Goal: Task Accomplishment & Management: Complete application form

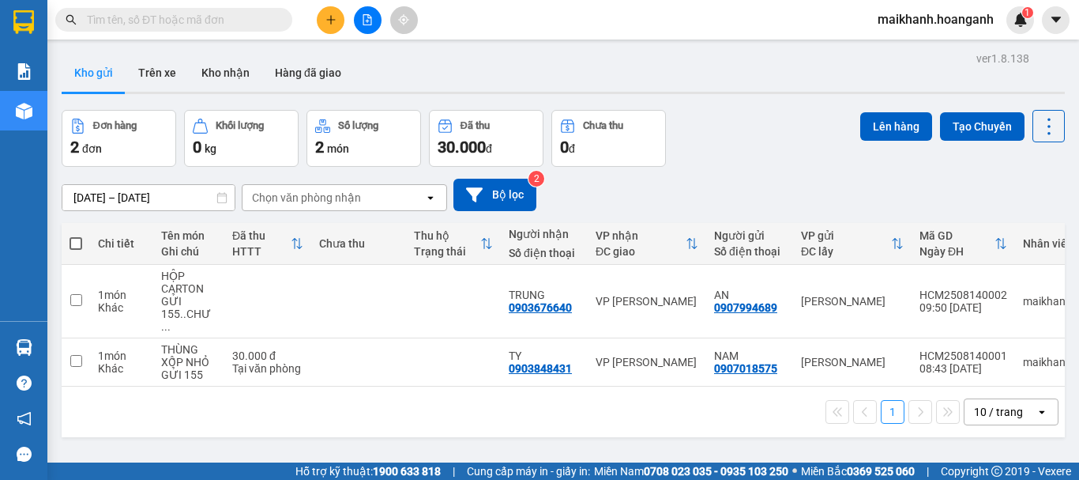
drag, startPoint x: 0, startPoint y: 0, endPoint x: 338, endPoint y: 14, distance: 338.4
click at [338, 14] on button at bounding box center [331, 20] width 28 height 28
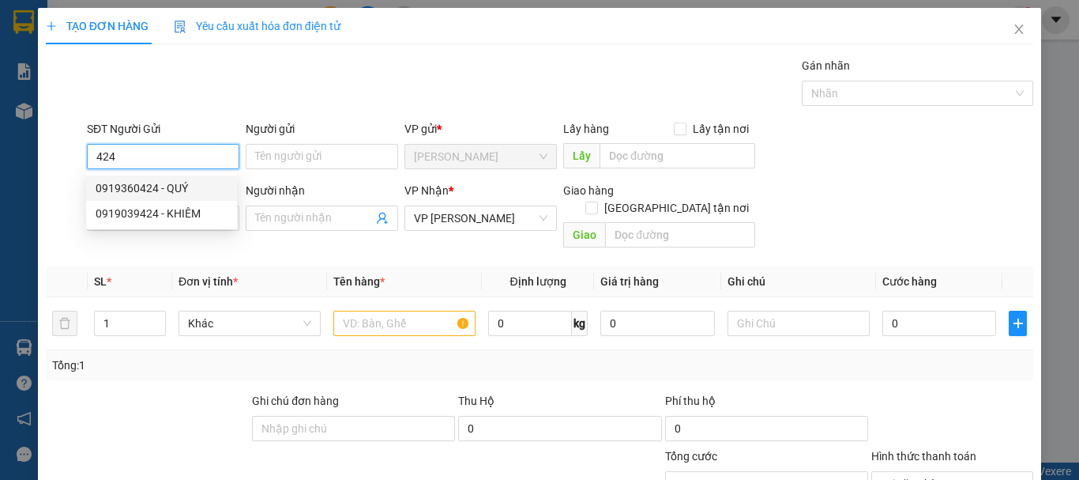
click at [155, 186] on div "0919360424 - QUÝ" at bounding box center [162, 187] width 132 height 17
type input "0919360424"
type input "QUÝ"
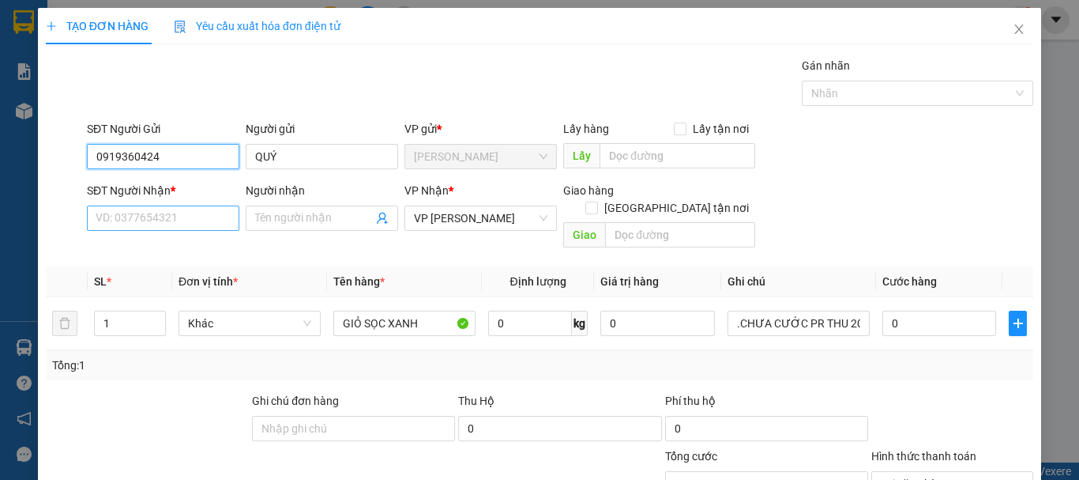
type input "0919360424"
click at [162, 228] on input "SĐT Người Nhận *" at bounding box center [163, 217] width 152 height 25
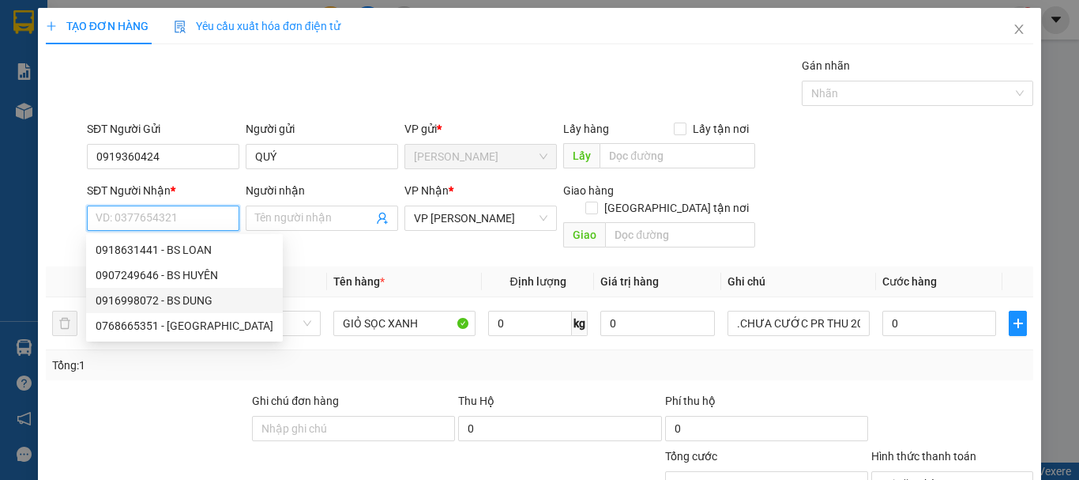
click at [204, 300] on div "0916998072 - BS DUNG" at bounding box center [185, 300] width 178 height 17
type input "0916998072"
type input "BS DUNG"
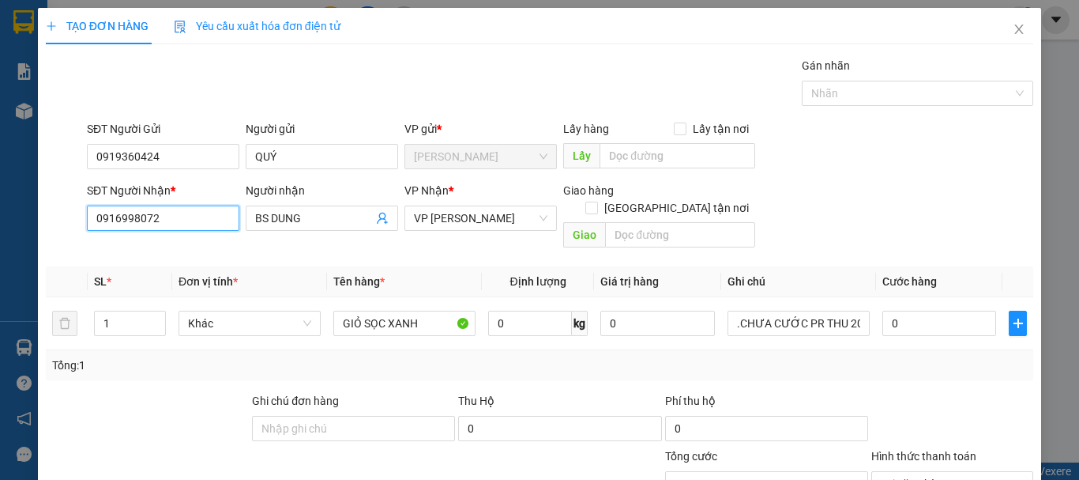
type input "30.000"
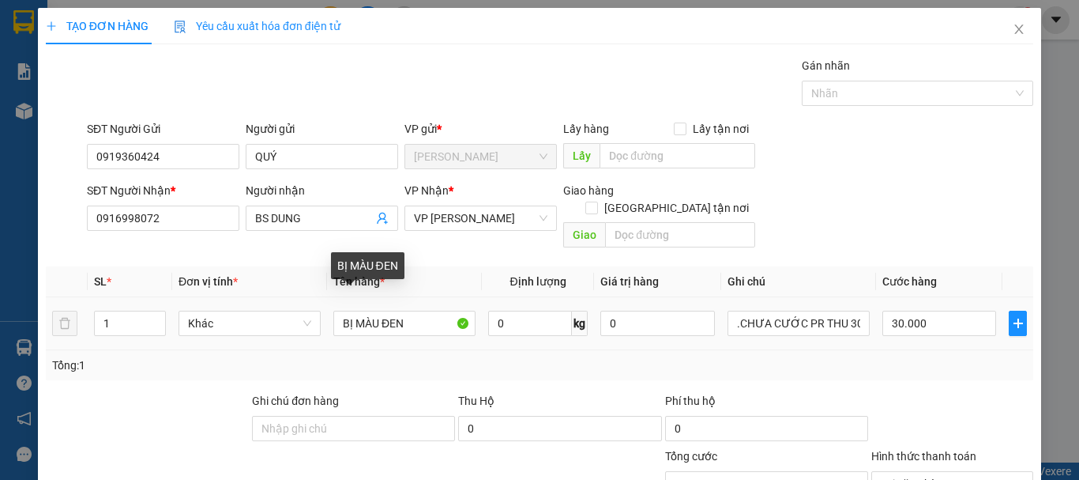
click at [412, 324] on td "BỊ MÀU ĐEN" at bounding box center [404, 323] width 155 height 53
click at [408, 310] on input "BỊ MÀU ĐEN" at bounding box center [404, 322] width 142 height 25
click at [345, 310] on input "BỊ MÀU ĐEN" at bounding box center [404, 322] width 142 height 25
click at [344, 310] on input "Ị MÀU ĐEN" at bounding box center [404, 322] width 142 height 25
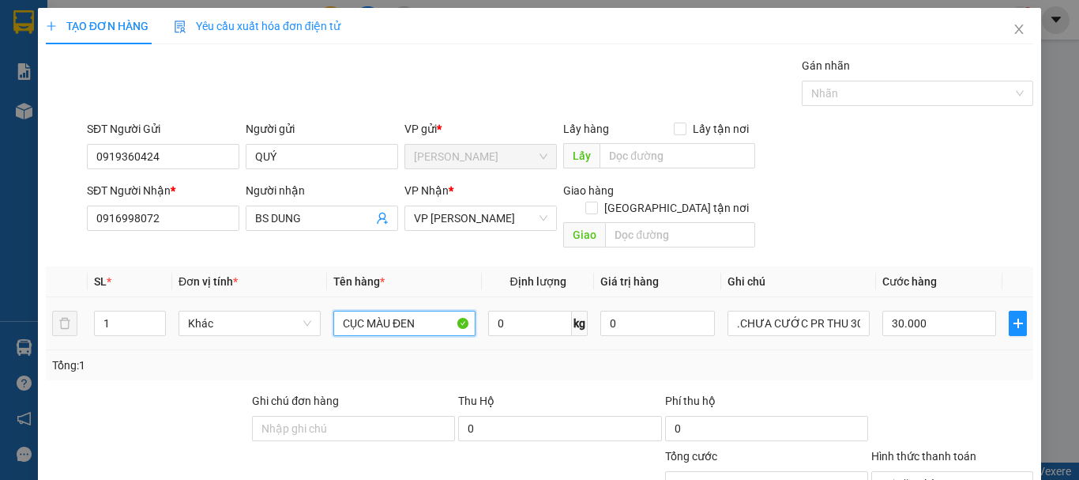
type input "CỤC MÀU ĐEN"
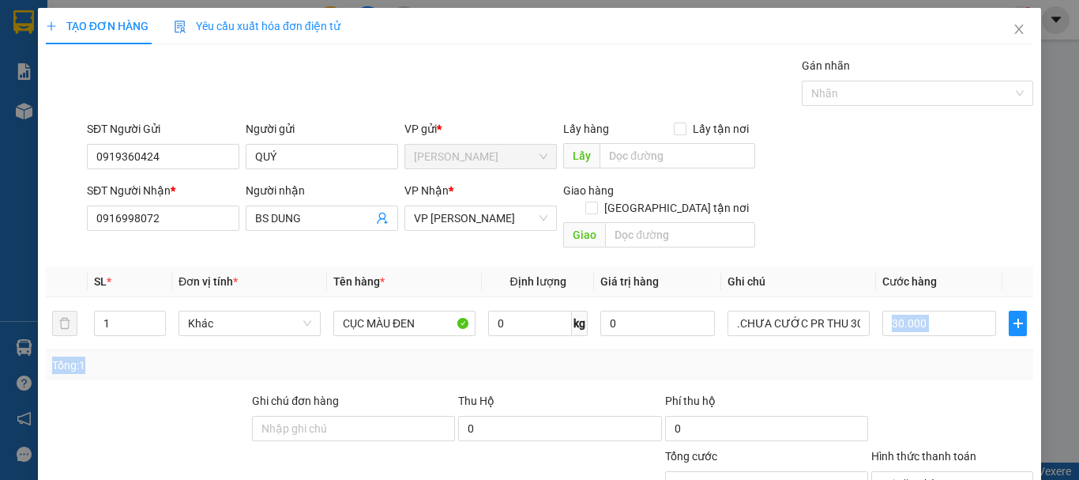
drag, startPoint x: 917, startPoint y: 291, endPoint x: 662, endPoint y: 349, distance: 261.8
click at [662, 349] on div "SL * Đơn vị tính * Tên hàng * Định lượng Giá trị hàng Ghi chú Cước hàng 1 Khác …" at bounding box center [540, 323] width 988 height 114
click at [877, 206] on div "SĐT Người Nhận * 0916998072 Người nhận BS DUNG VP Nhận * VP [PERSON_NAME] hàng …" at bounding box center [560, 218] width 953 height 73
click at [918, 310] on input "30.000" at bounding box center [939, 322] width 114 height 25
type input "0"
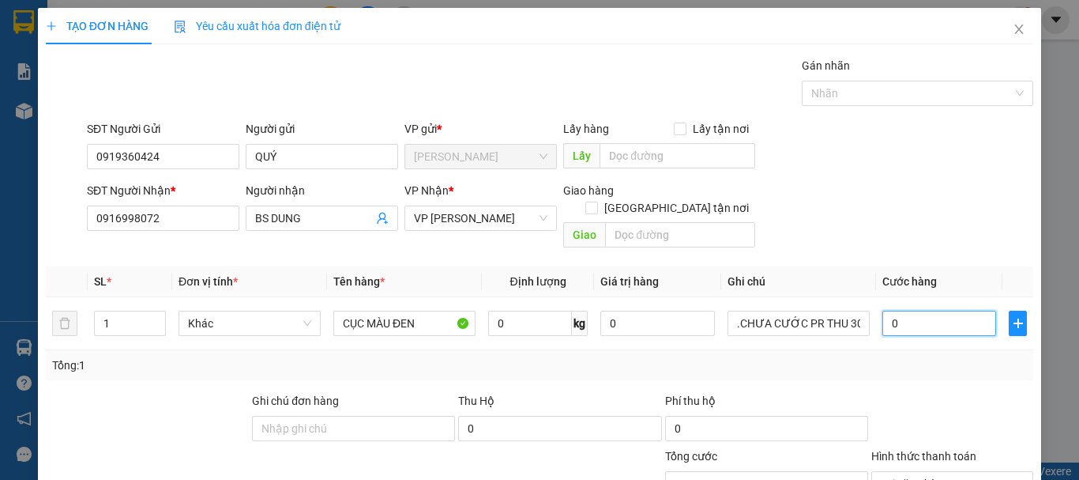
type input "0"
click at [871, 178] on form "SĐT Người Gửi 0919360424 Người gửi QUÝ VP gửi * [PERSON_NAME] Lấy hàng Lấy tận …" at bounding box center [540, 187] width 988 height 134
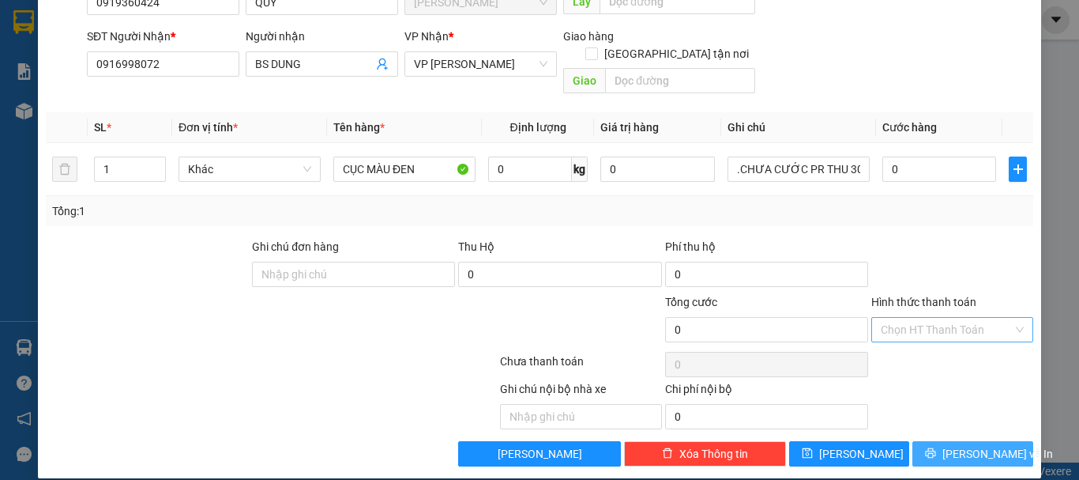
click at [951, 445] on span "[PERSON_NAME] và In" at bounding box center [997, 453] width 111 height 17
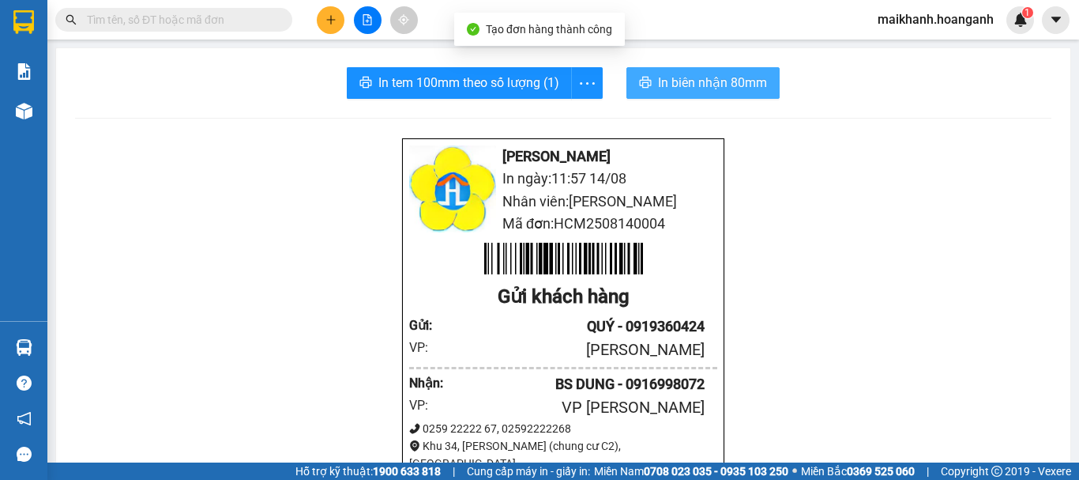
click at [709, 79] on span "In biên nhận 80mm" at bounding box center [712, 83] width 109 height 20
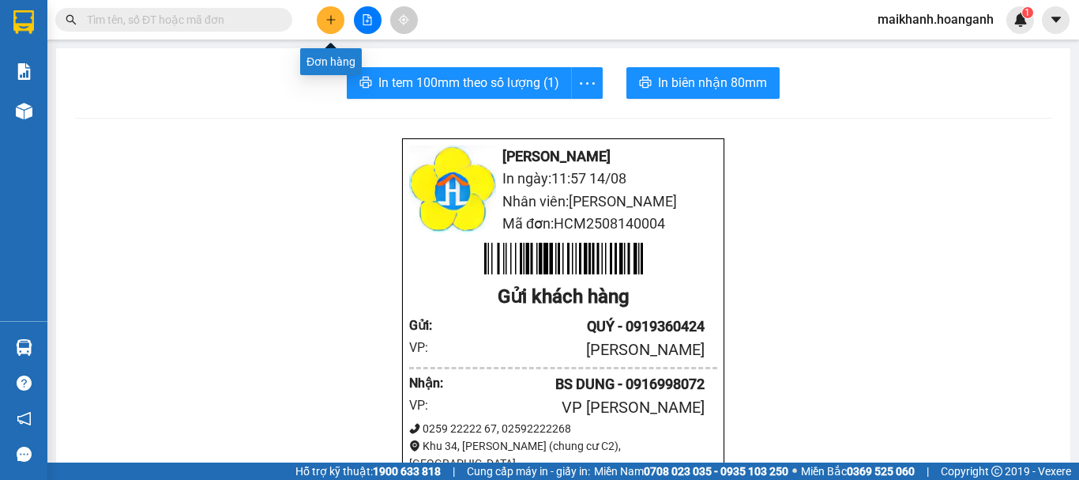
click at [327, 17] on icon "plus" at bounding box center [330, 19] width 11 height 11
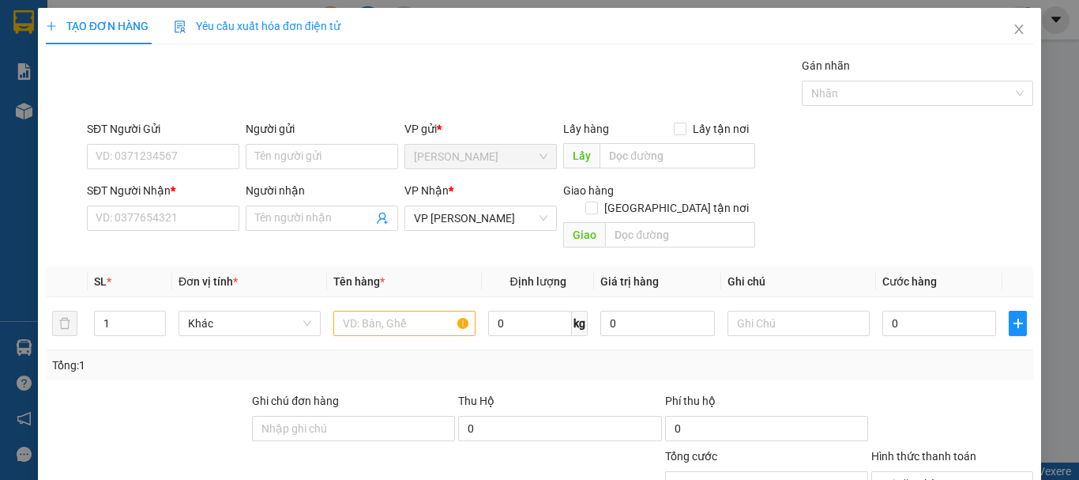
click at [172, 143] on div "SĐT Người Gửi" at bounding box center [163, 132] width 152 height 24
click at [160, 154] on input "SĐT Người Gửi" at bounding box center [163, 156] width 152 height 25
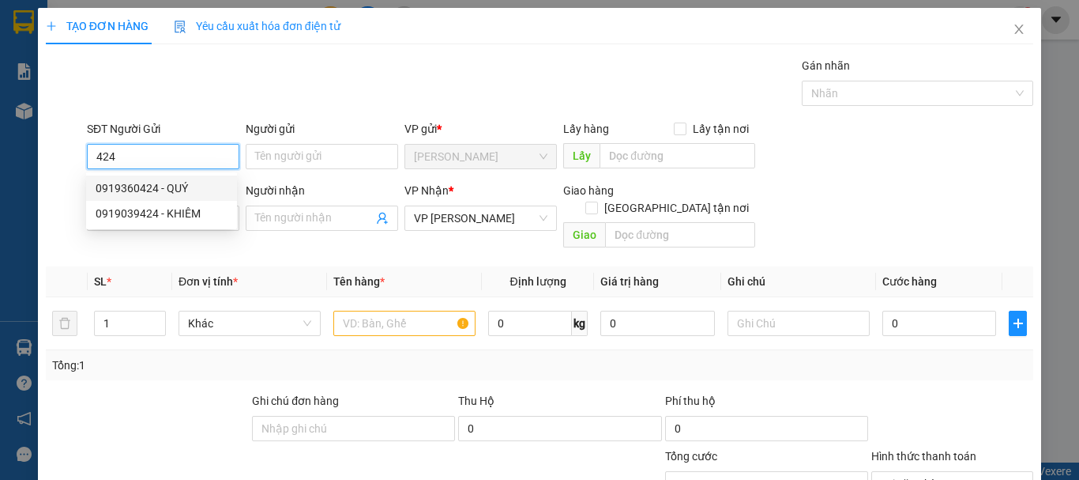
click at [168, 185] on div "0919360424 - QUÝ" at bounding box center [162, 187] width 132 height 17
type input "0919360424"
type input "QUÝ"
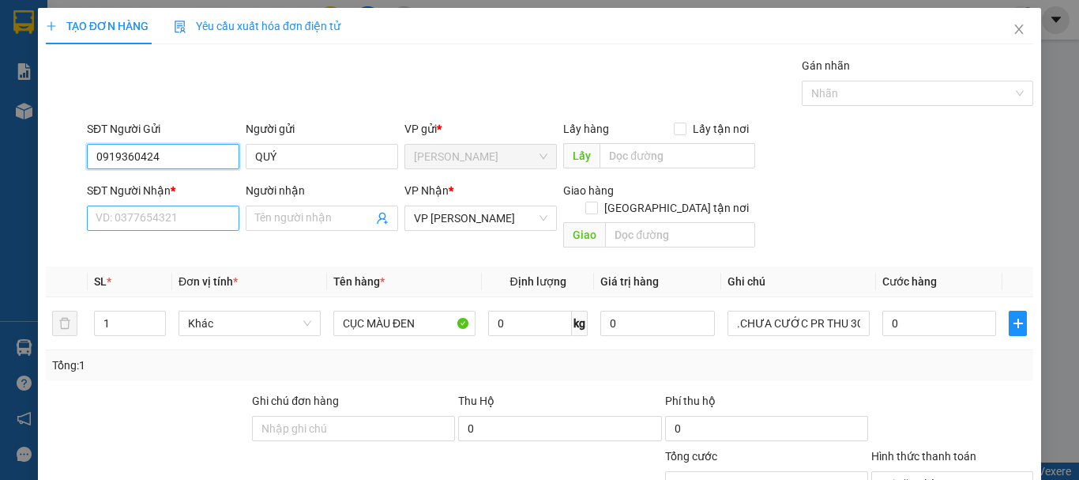
type input "0919360424"
click at [176, 213] on input "SĐT Người Nhận *" at bounding box center [163, 217] width 152 height 25
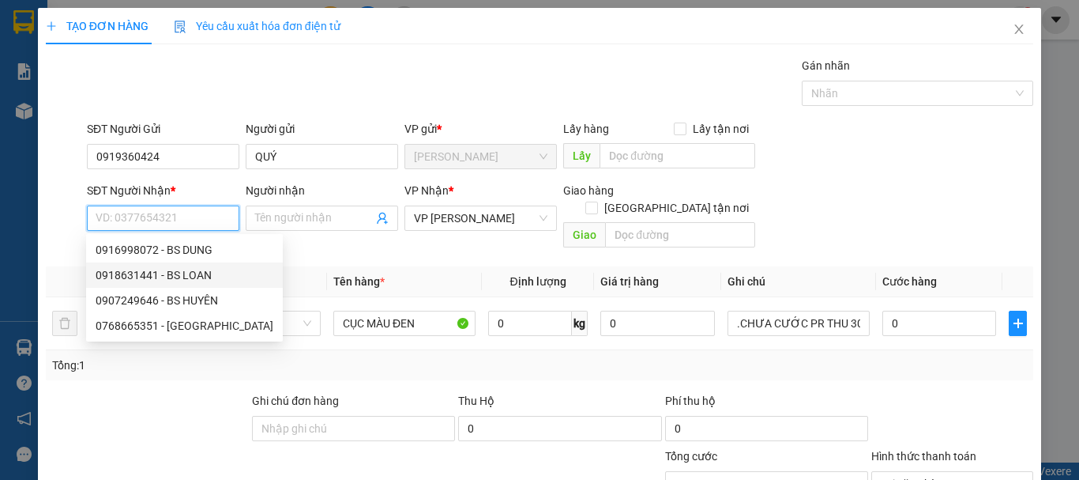
click at [194, 270] on div "0918631441 - BS LOAN" at bounding box center [185, 274] width 178 height 17
type input "0918631441"
type input "BS LOAN"
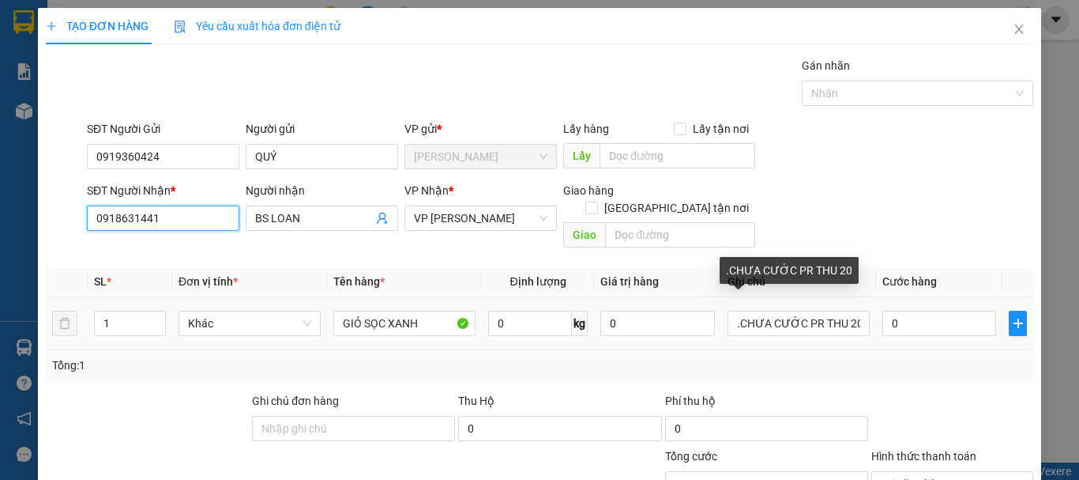
scroll to position [154, 0]
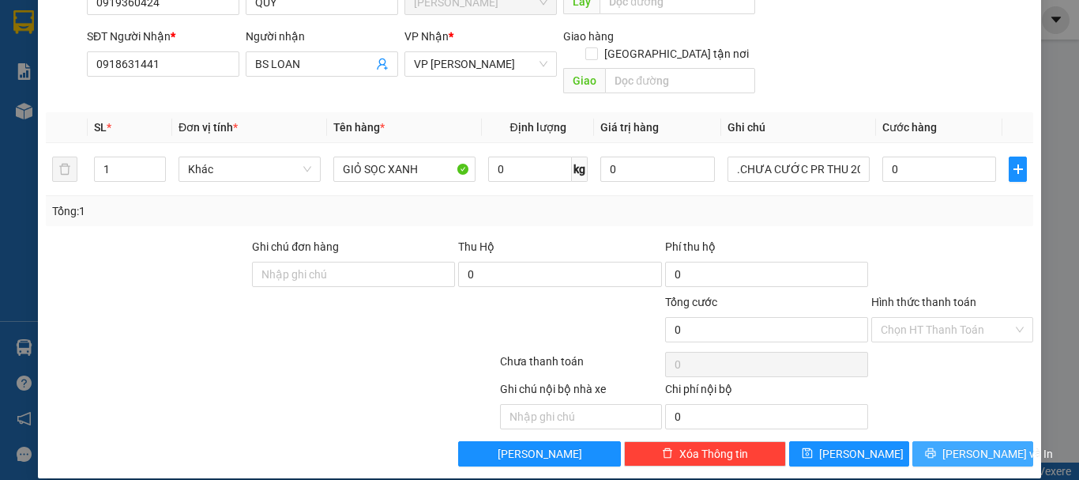
click at [961, 445] on span "[PERSON_NAME] và In" at bounding box center [997, 453] width 111 height 17
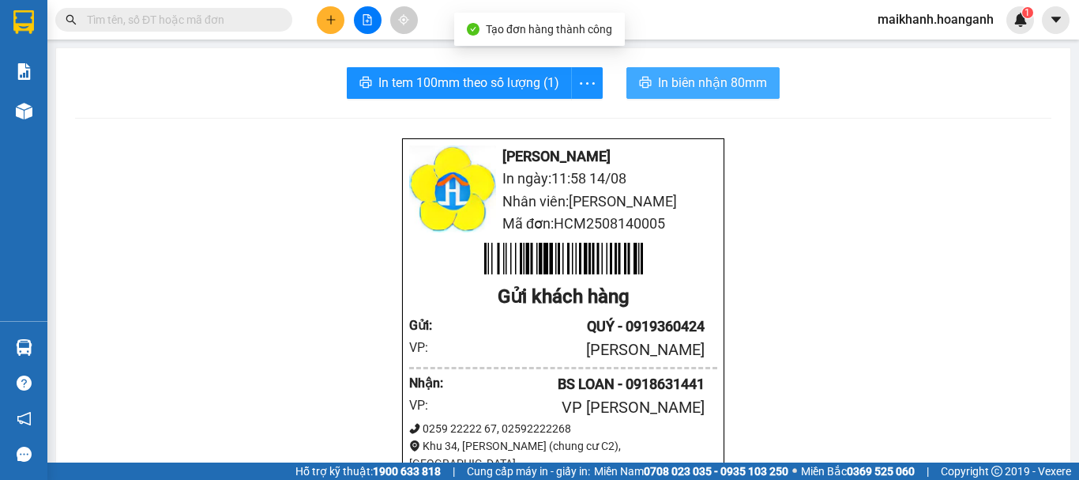
click at [732, 71] on button "In biên nhận 80mm" at bounding box center [702, 83] width 153 height 32
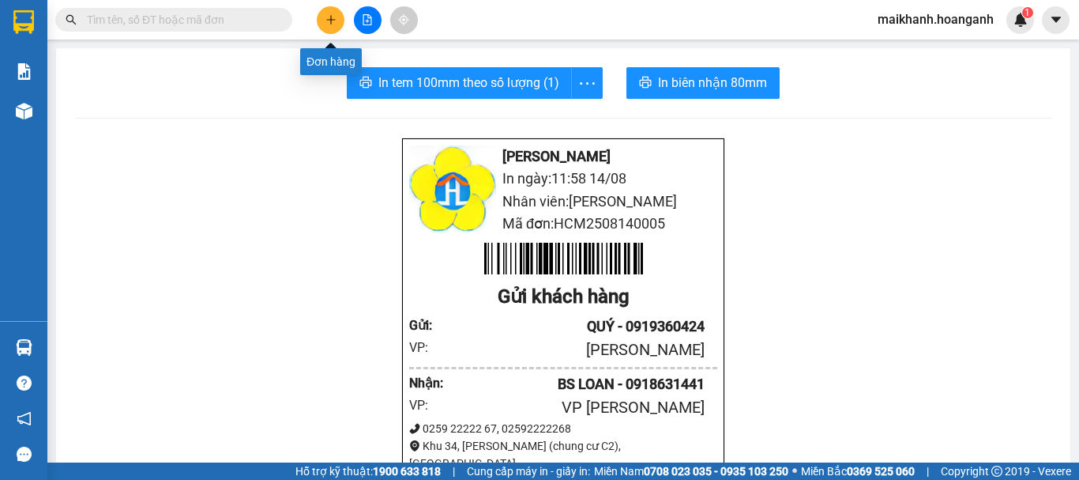
click at [333, 23] on icon "plus" at bounding box center [330, 19] width 11 height 11
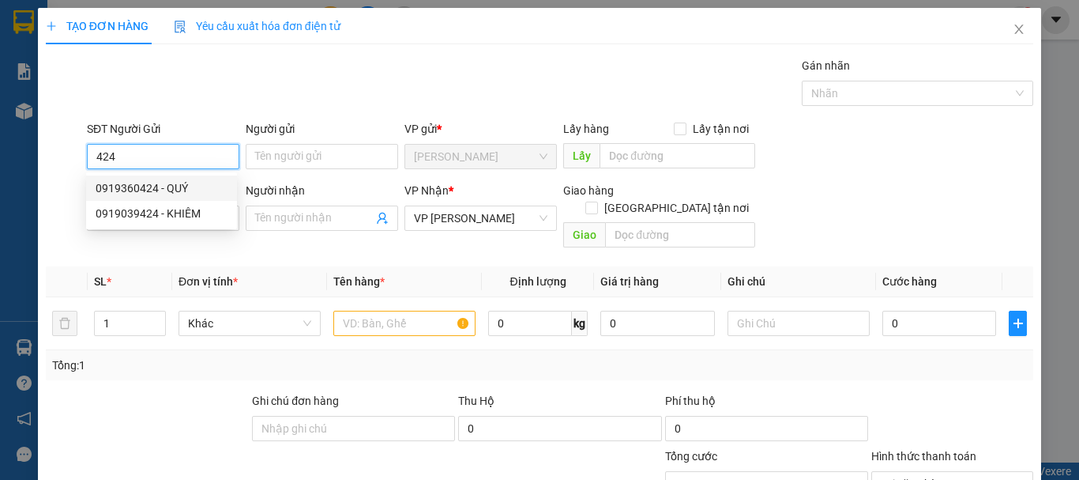
click at [156, 187] on div "0919360424 - QUÝ" at bounding box center [162, 187] width 132 height 17
type input "0919360424"
type input "QUÝ"
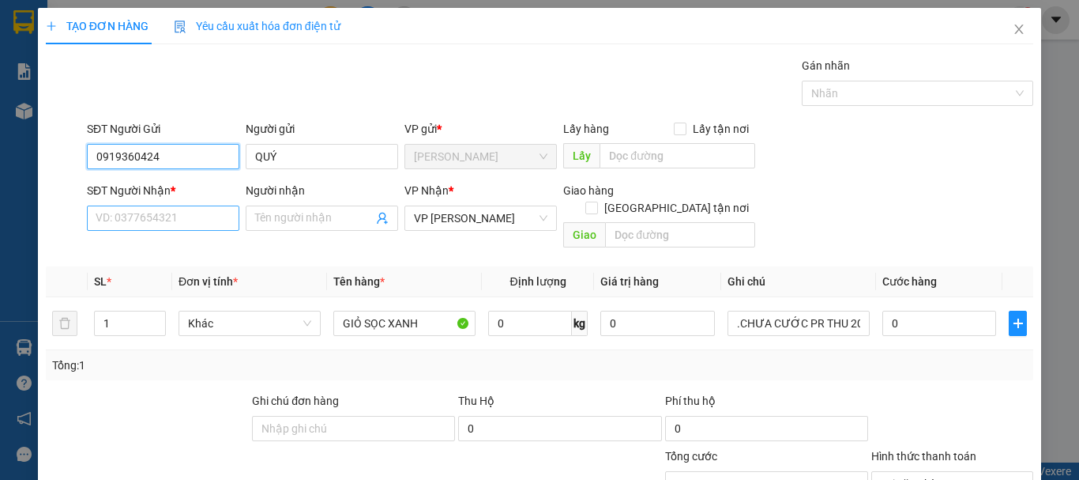
type input "0919360424"
click at [161, 215] on input "SĐT Người Nhận *" at bounding box center [163, 217] width 152 height 25
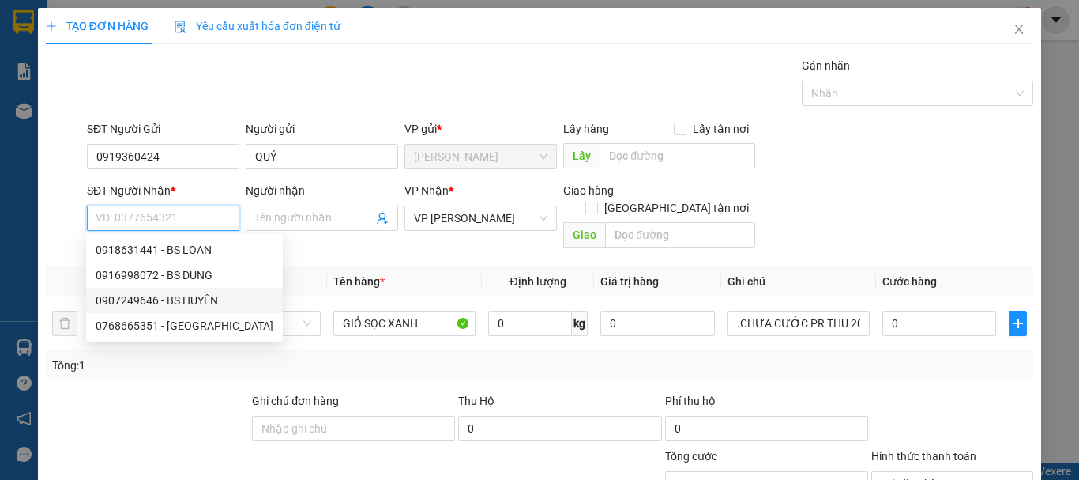
click at [196, 297] on div "0907249646 - BS HUYÊN" at bounding box center [185, 300] width 178 height 17
type input "0907249646"
type input "BS HUYÊN"
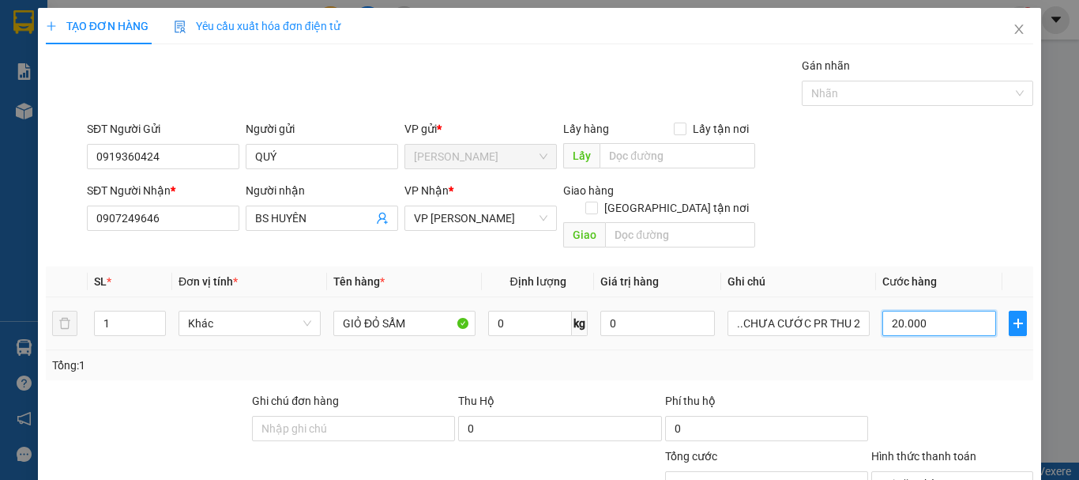
click at [929, 310] on input "20.000" at bounding box center [939, 322] width 114 height 25
type input "0"
click at [945, 411] on div at bounding box center [952, 419] width 165 height 55
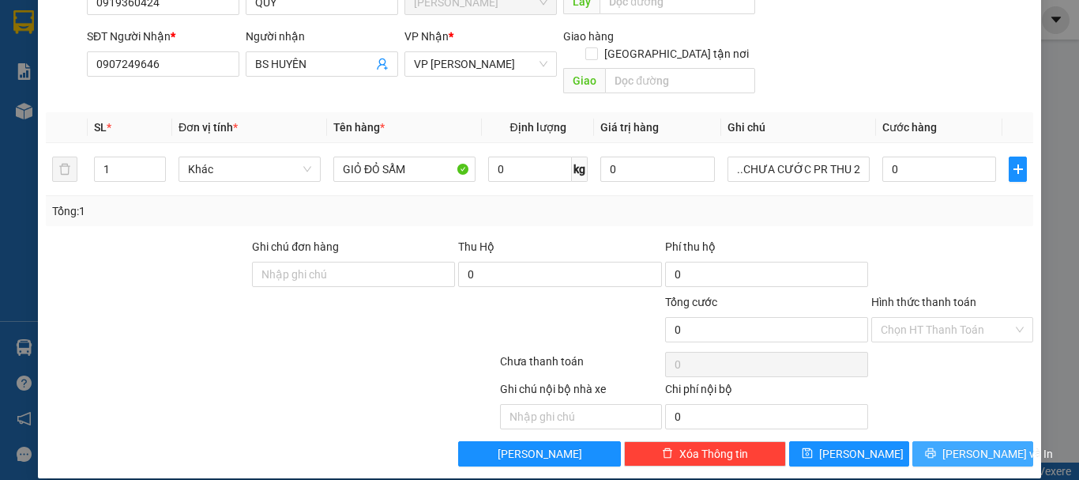
click at [949, 445] on span "[PERSON_NAME] và In" at bounding box center [997, 453] width 111 height 17
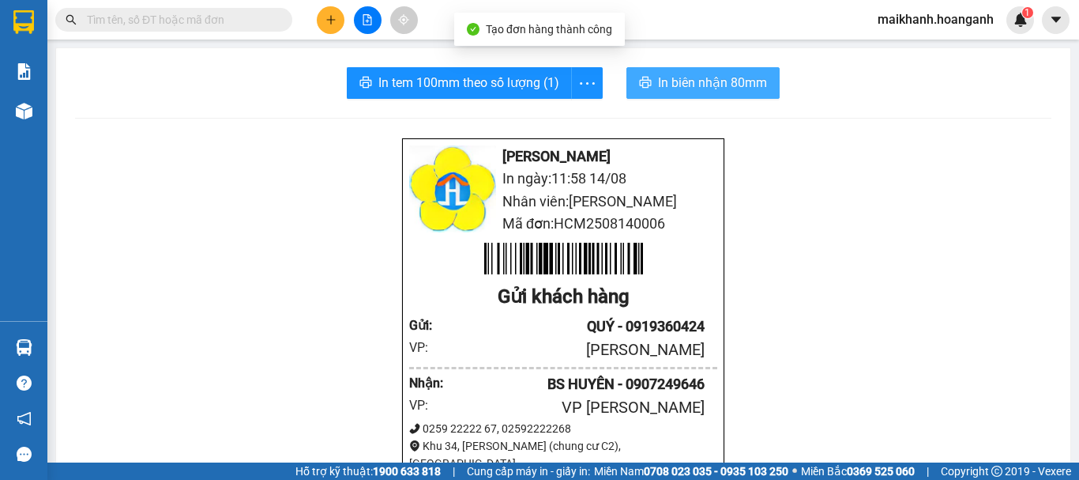
click at [716, 73] on span "In biên nhận 80mm" at bounding box center [712, 83] width 109 height 20
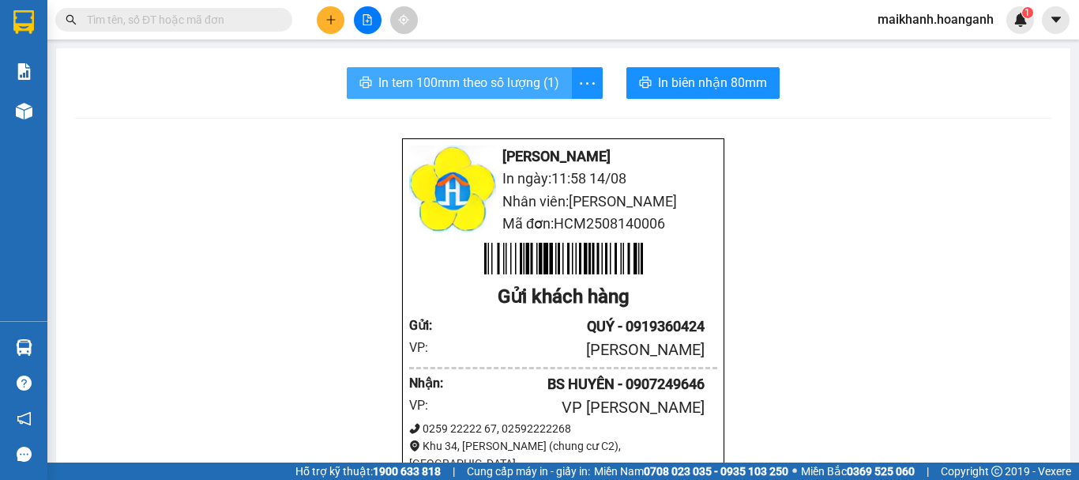
click at [479, 81] on span "In tem 100mm theo số lượng (1)" at bounding box center [468, 83] width 181 height 20
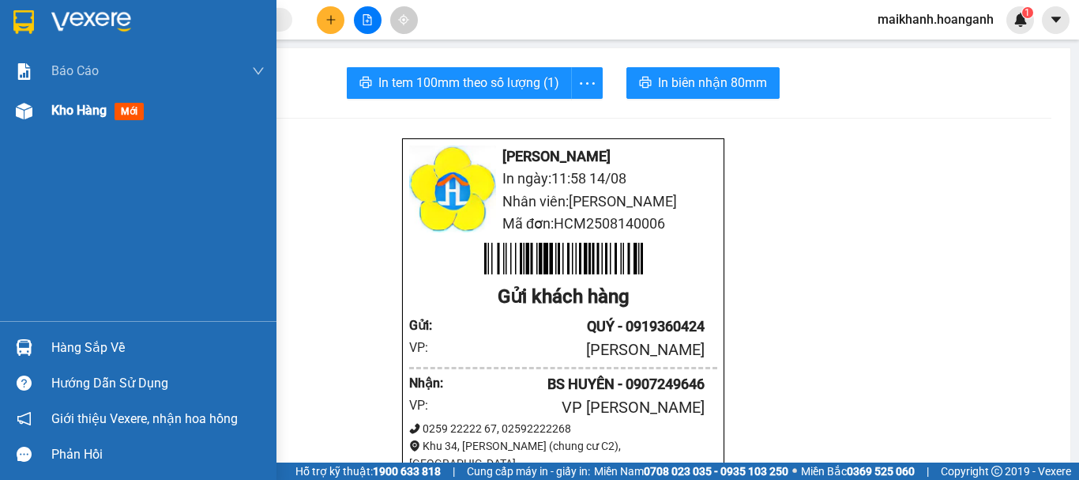
click at [103, 103] on span "Kho hàng" at bounding box center [78, 110] width 55 height 15
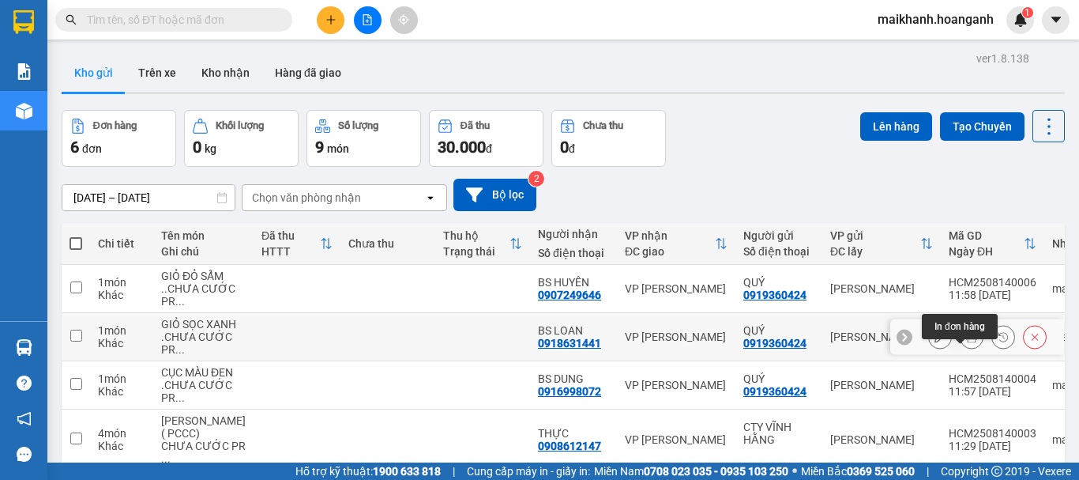
click at [966, 342] on icon at bounding box center [971, 336] width 11 height 11
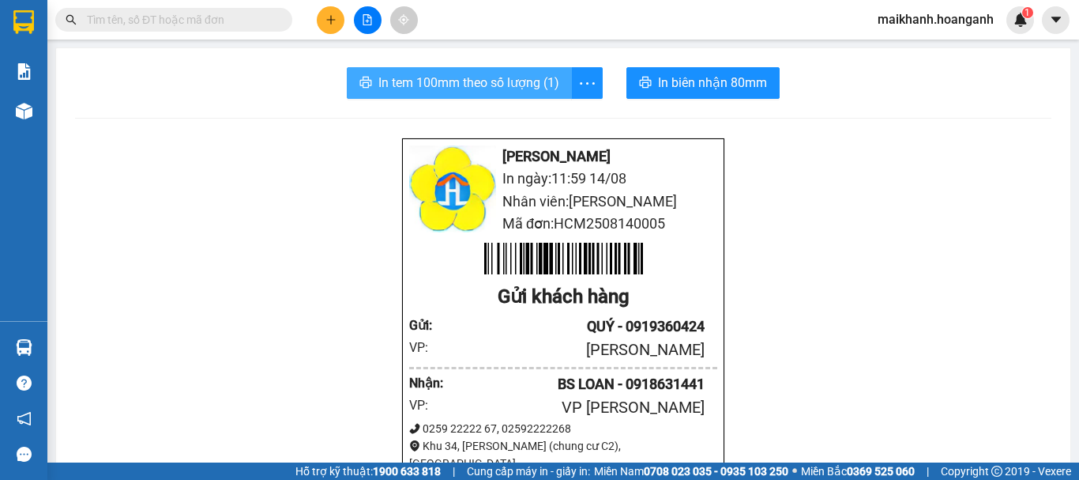
click at [393, 82] on span "In tem 100mm theo số lượng (1)" at bounding box center [468, 83] width 181 height 20
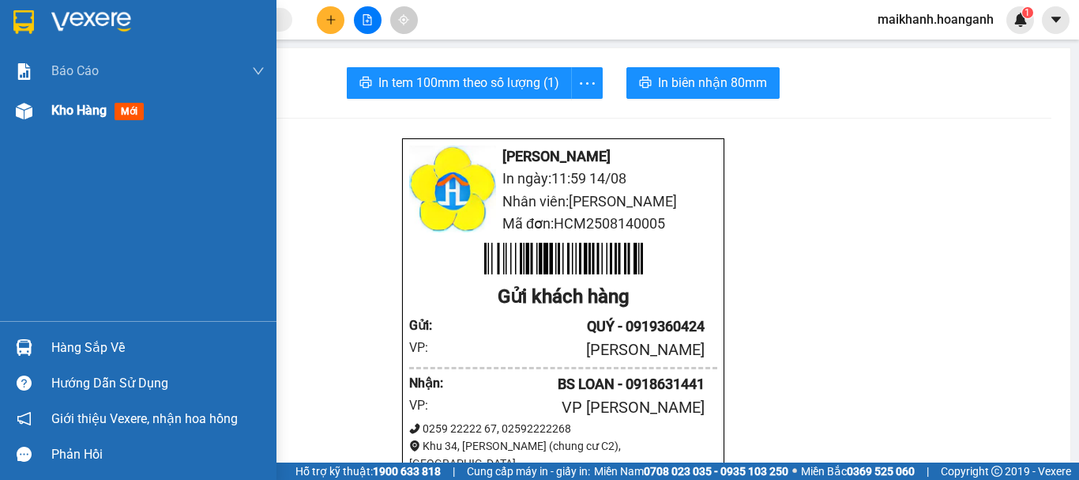
click at [55, 107] on span "Kho hàng" at bounding box center [78, 110] width 55 height 15
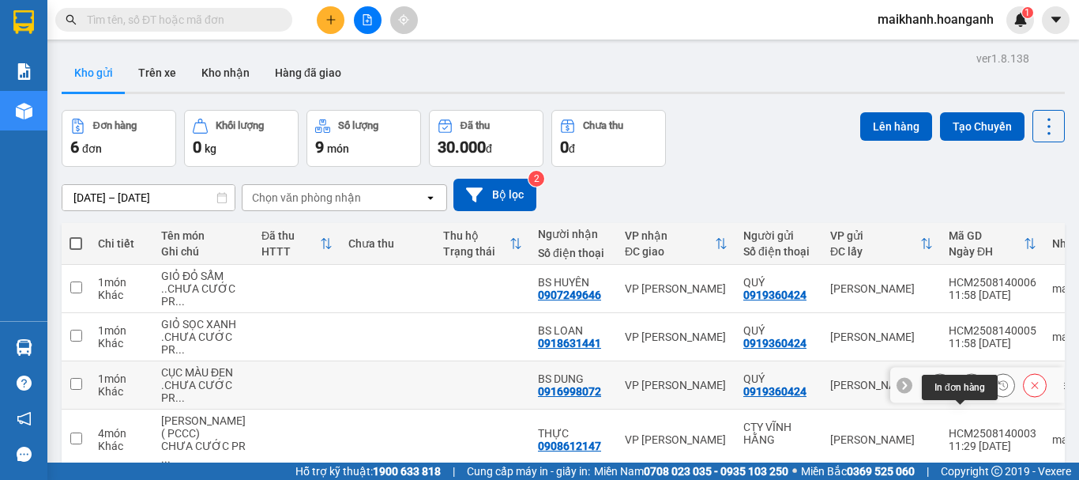
click at [966, 390] on icon at bounding box center [971, 384] width 11 height 11
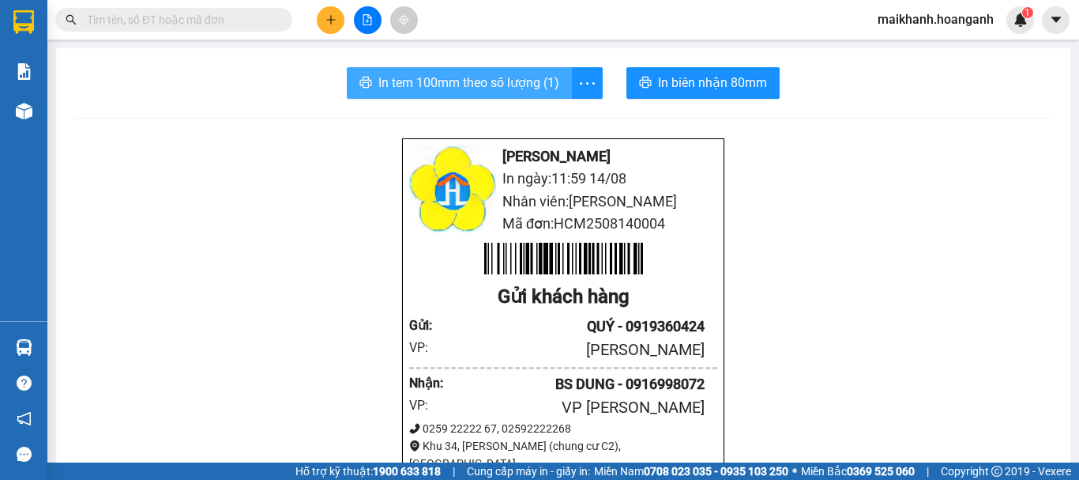
click at [501, 78] on span "In tem 100mm theo số lượng (1)" at bounding box center [468, 83] width 181 height 20
